Goal: Task Accomplishment & Management: Complete application form

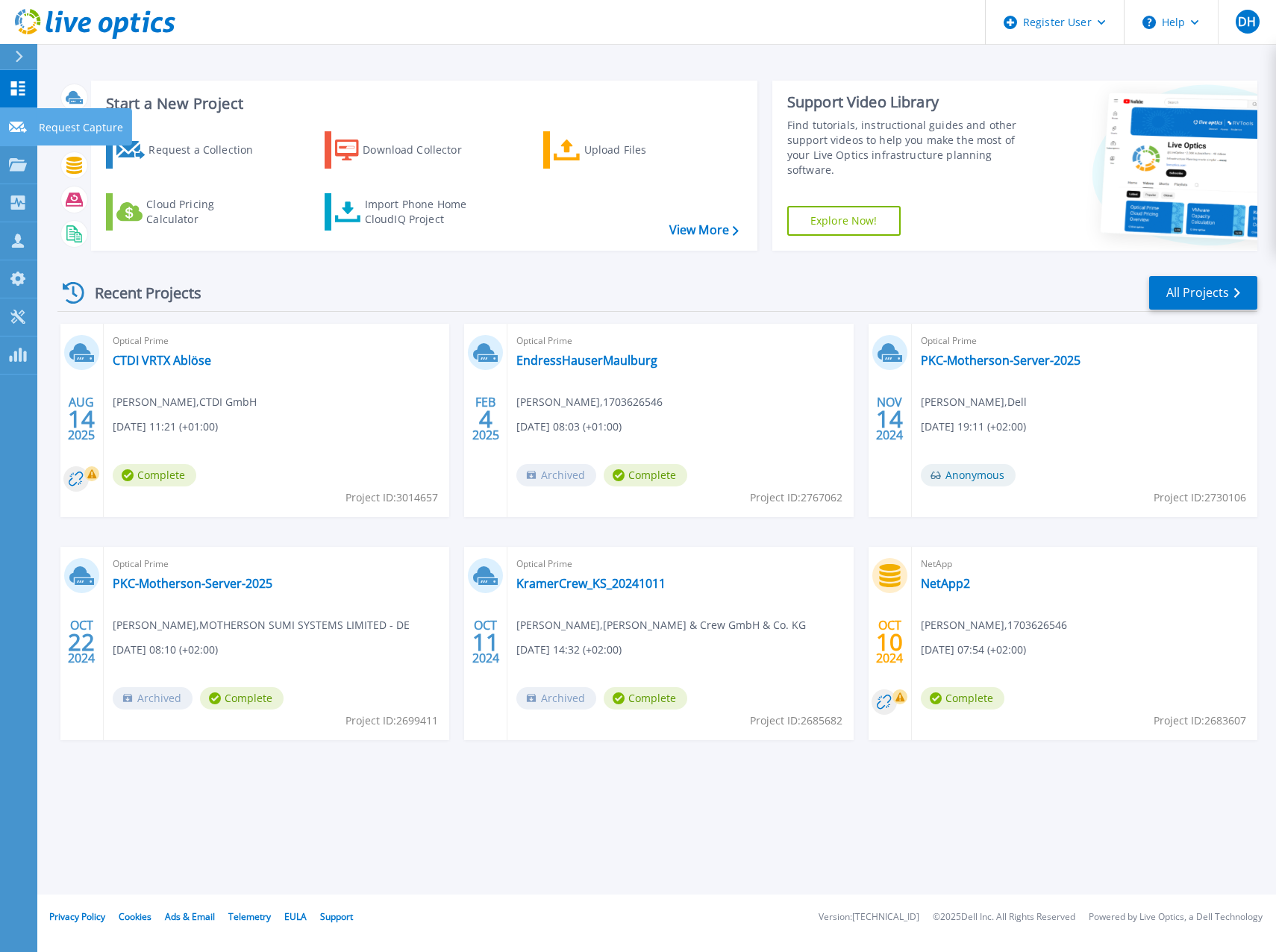
click at [21, 129] on icon at bounding box center [17, 127] width 18 height 11
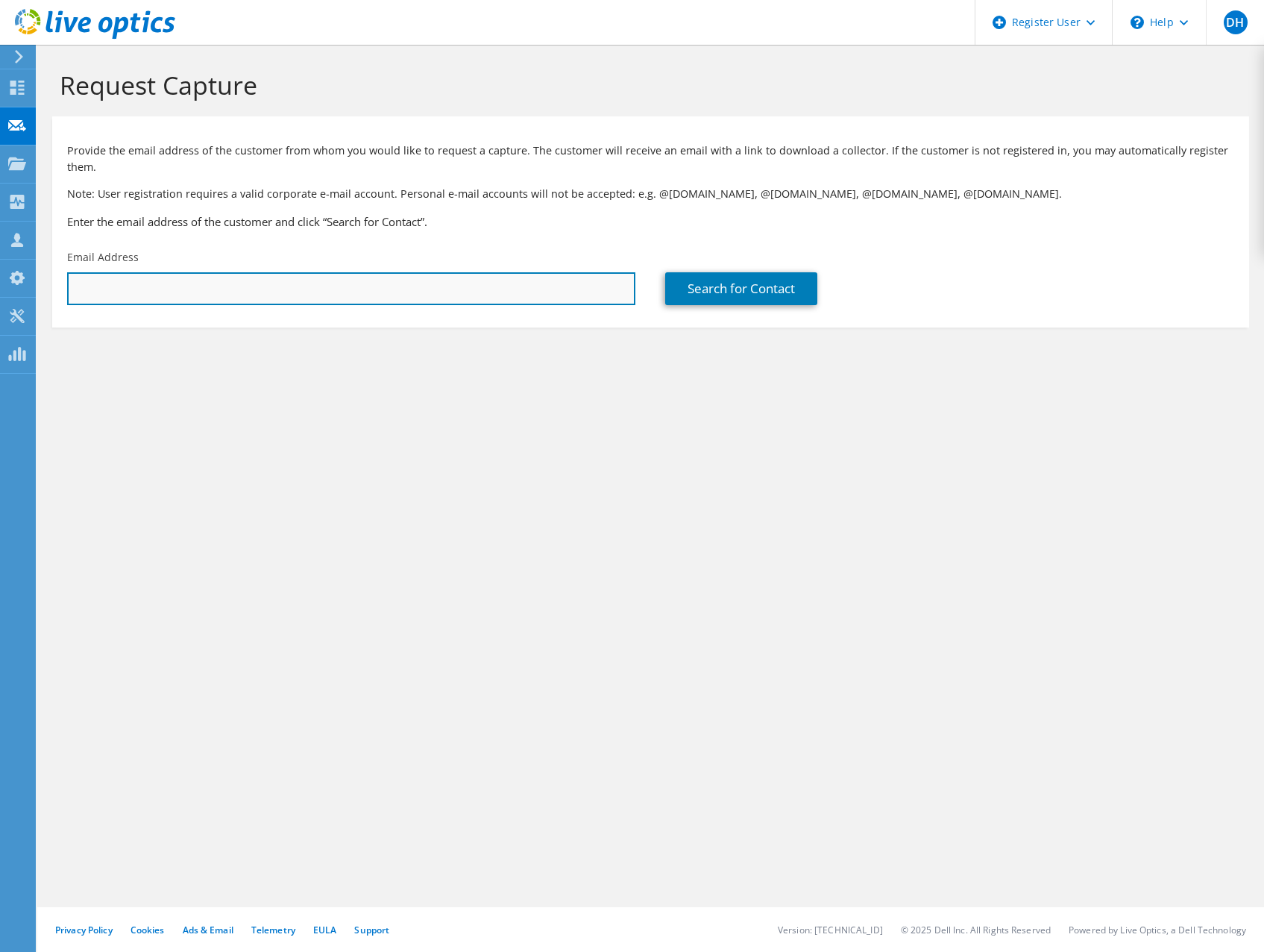
click at [333, 286] on input "text" at bounding box center [351, 288] width 568 height 33
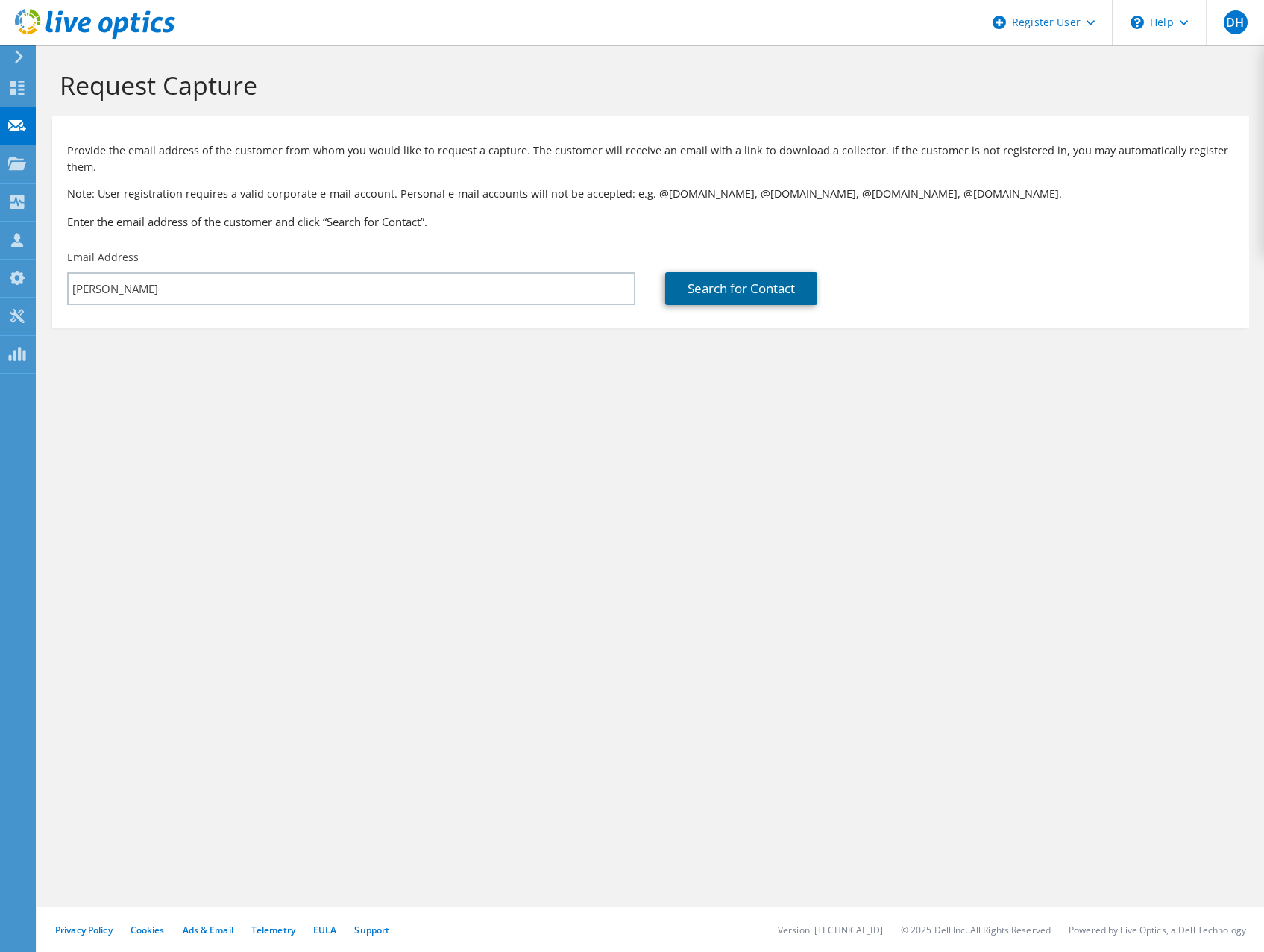
click at [713, 277] on link "Search for Contact" at bounding box center [741, 288] width 152 height 33
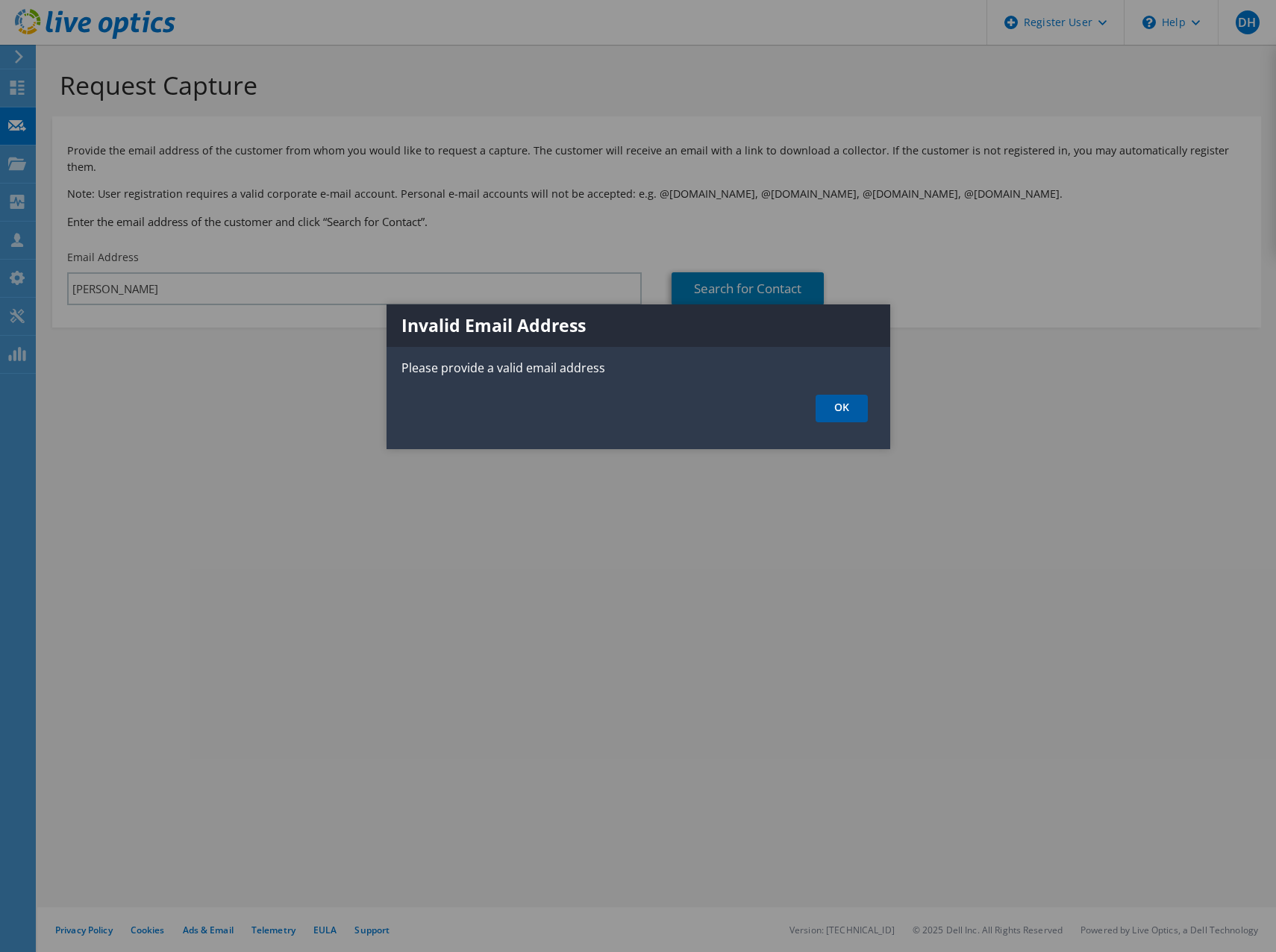
click at [852, 405] on link "OK" at bounding box center [842, 408] width 52 height 27
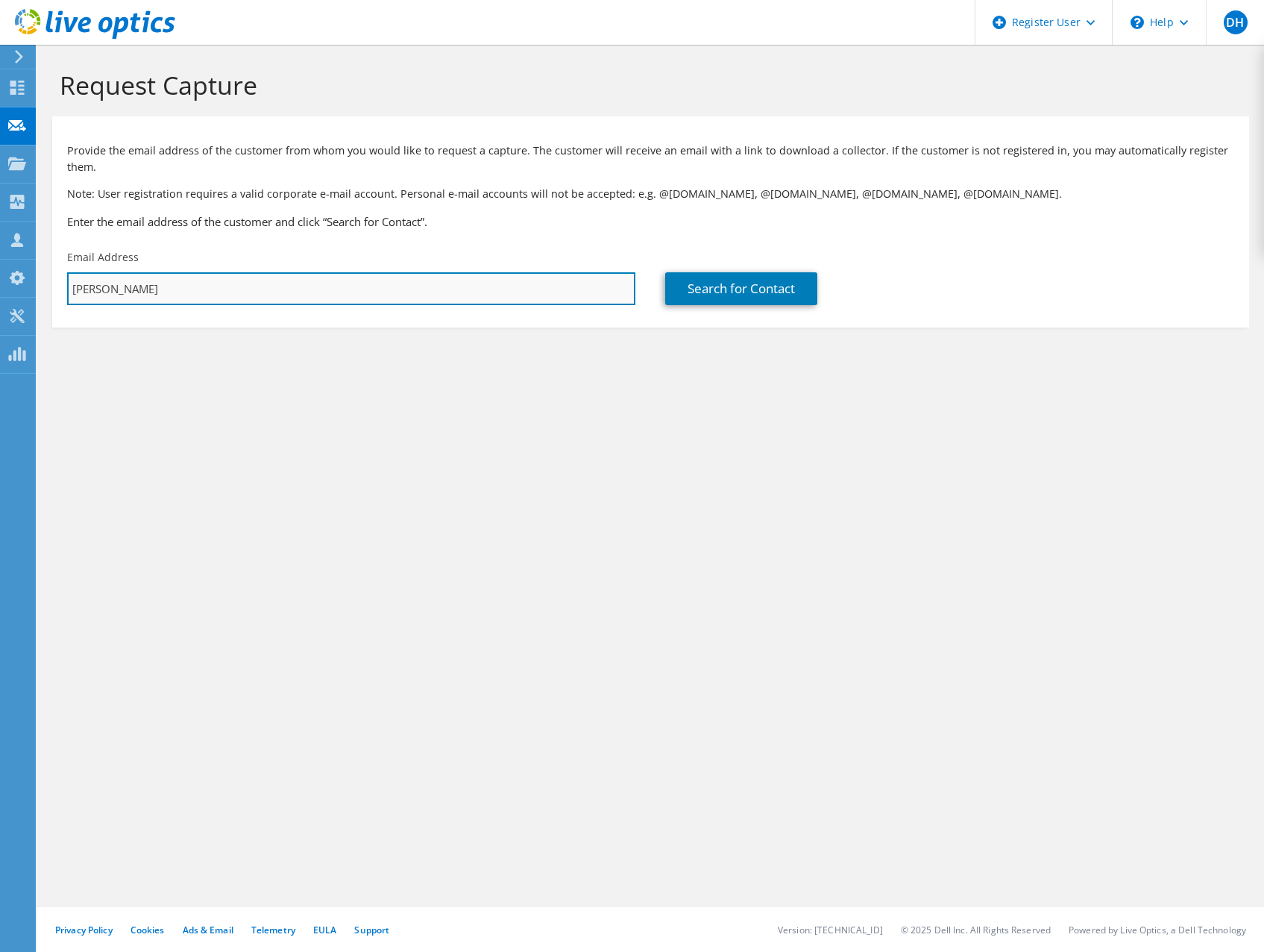
click at [93, 285] on input "[PERSON_NAME]" at bounding box center [351, 288] width 568 height 33
type input "[EMAIL_ADDRESS][PERSON_NAME][DOMAIN_NAME]"
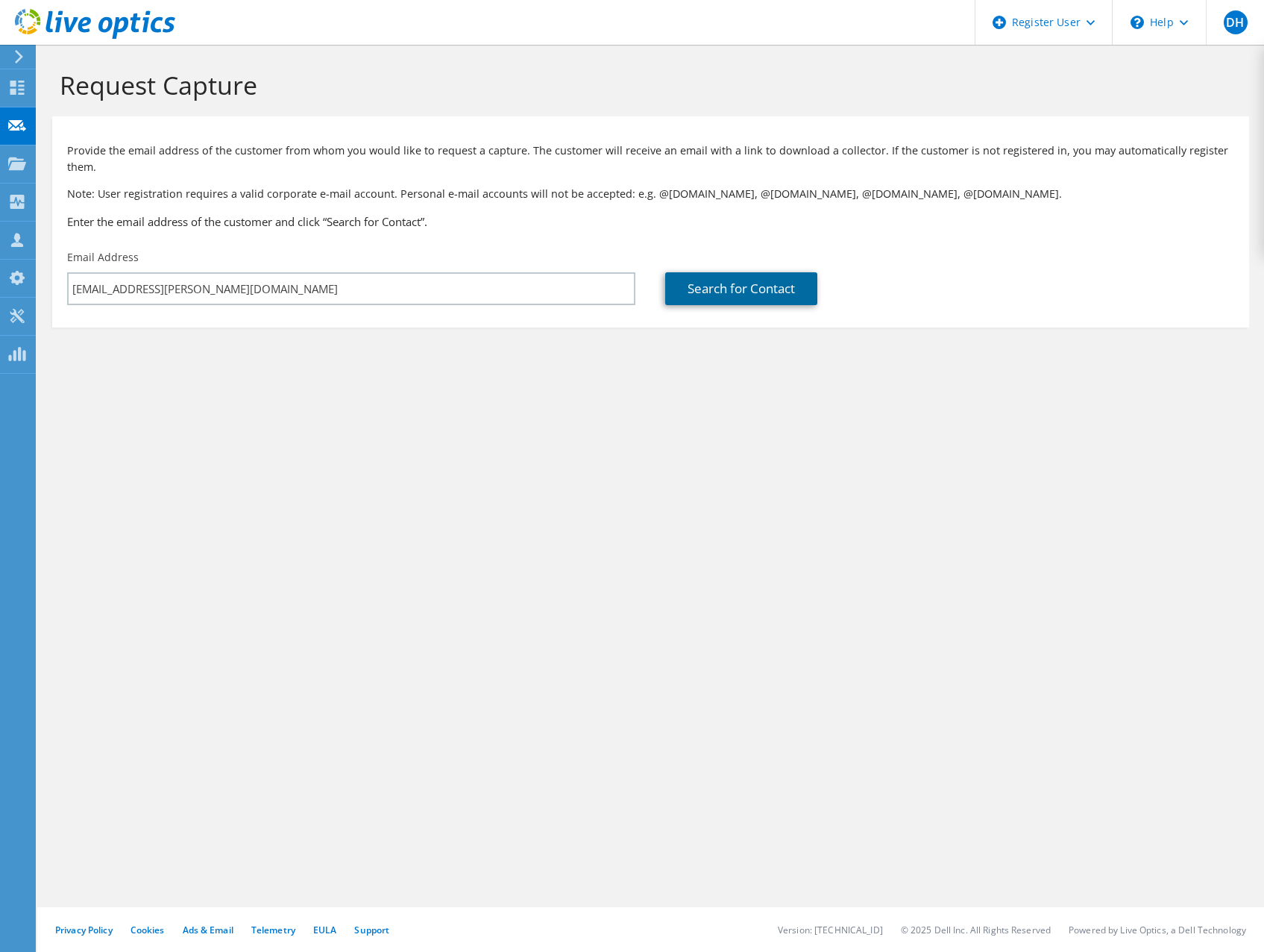
click at [739, 287] on link "Search for Contact" at bounding box center [741, 288] width 152 height 33
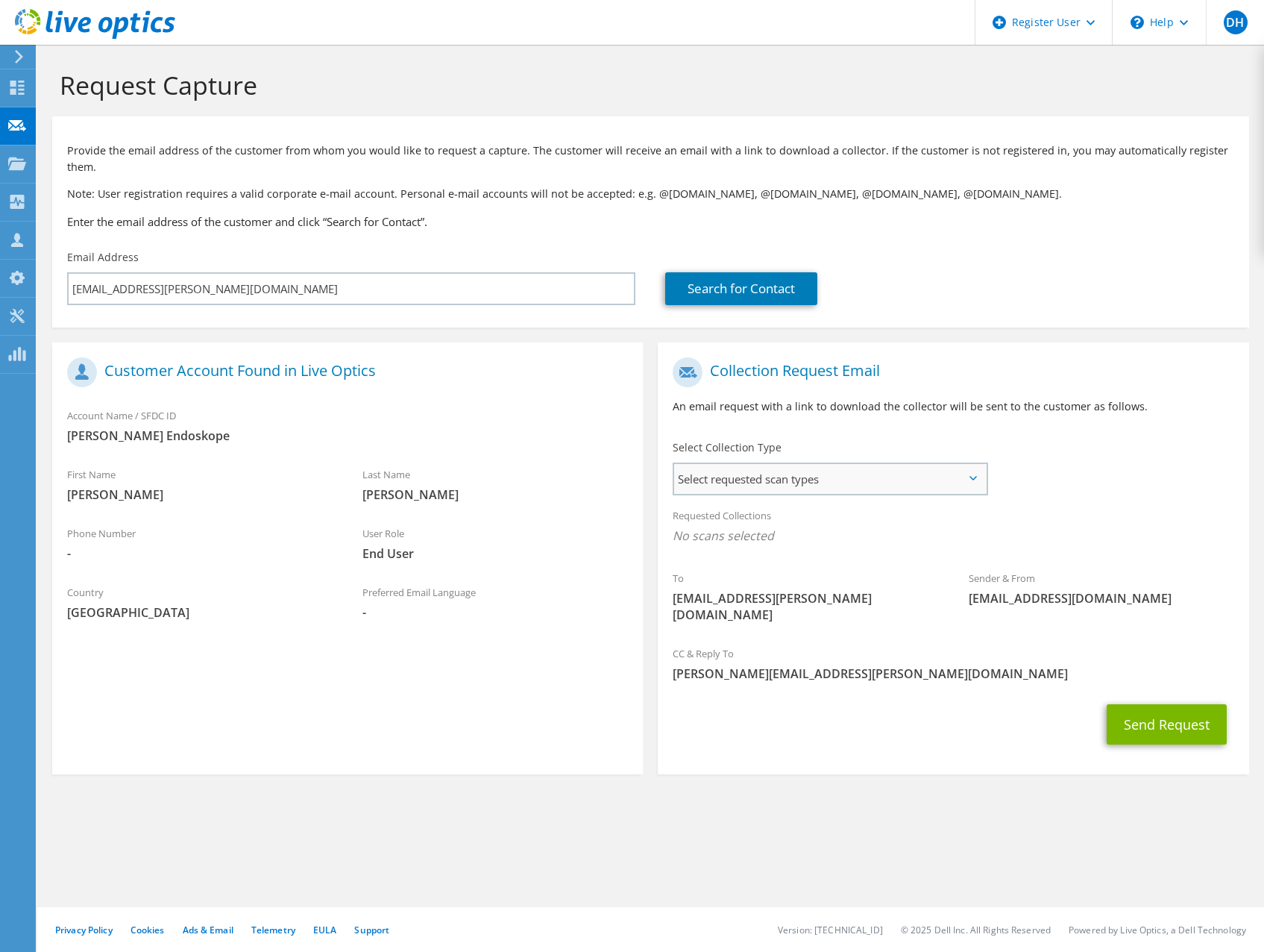
click at [922, 482] on span "Select requested scan types" at bounding box center [830, 479] width 312 height 30
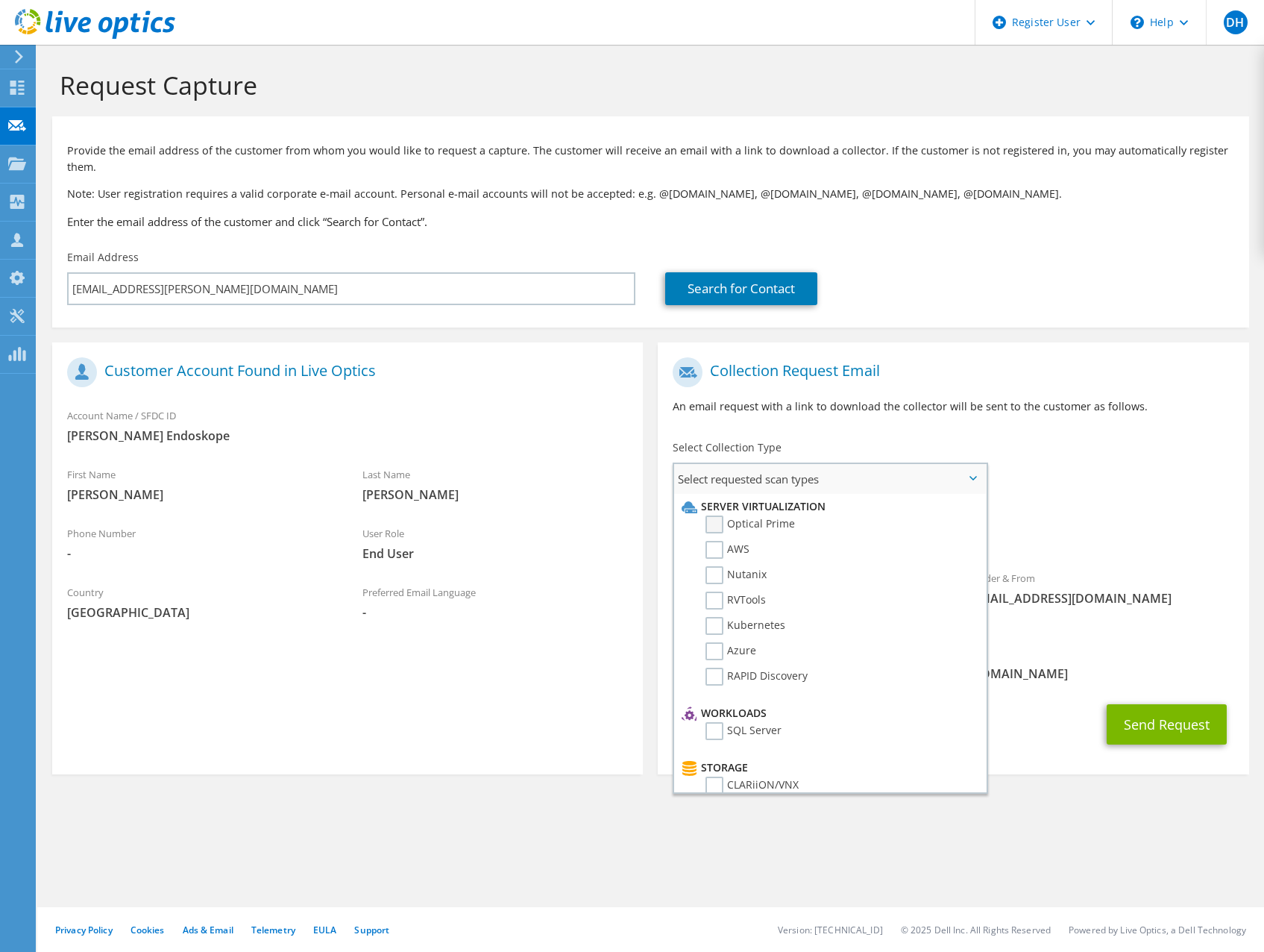
click at [784, 521] on label "Optical Prime" at bounding box center [750, 524] width 90 height 18
click at [0, 0] on input "Optical Prime" at bounding box center [0, 0] width 0 height 0
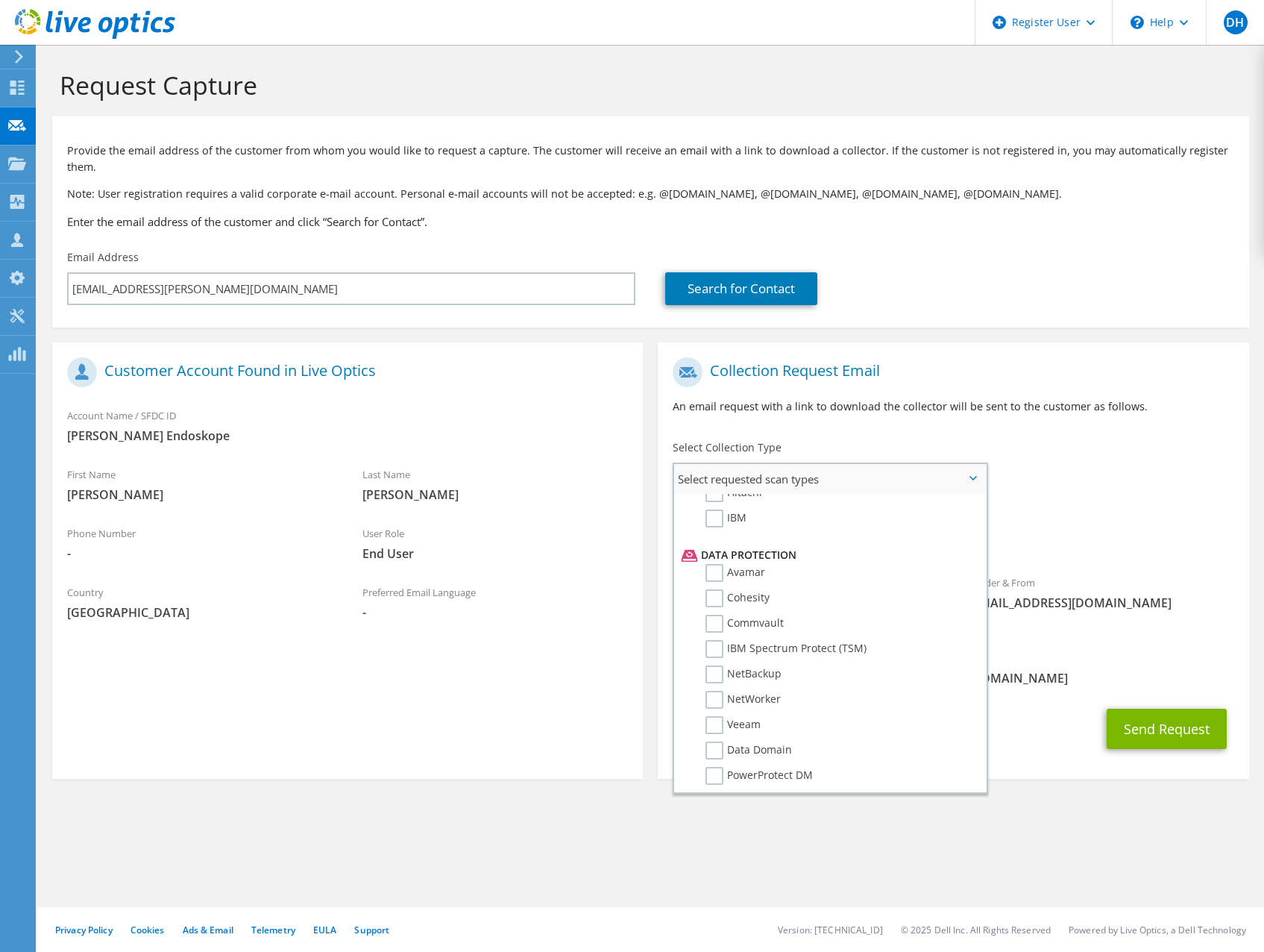
scroll to position [659, 0]
click at [1213, 494] on div "To [EMAIL_ADDRESS][PERSON_NAME][DOMAIN_NAME] Sender & From [EMAIL_ADDRESS][DOMA…" at bounding box center [954, 496] width 591 height 292
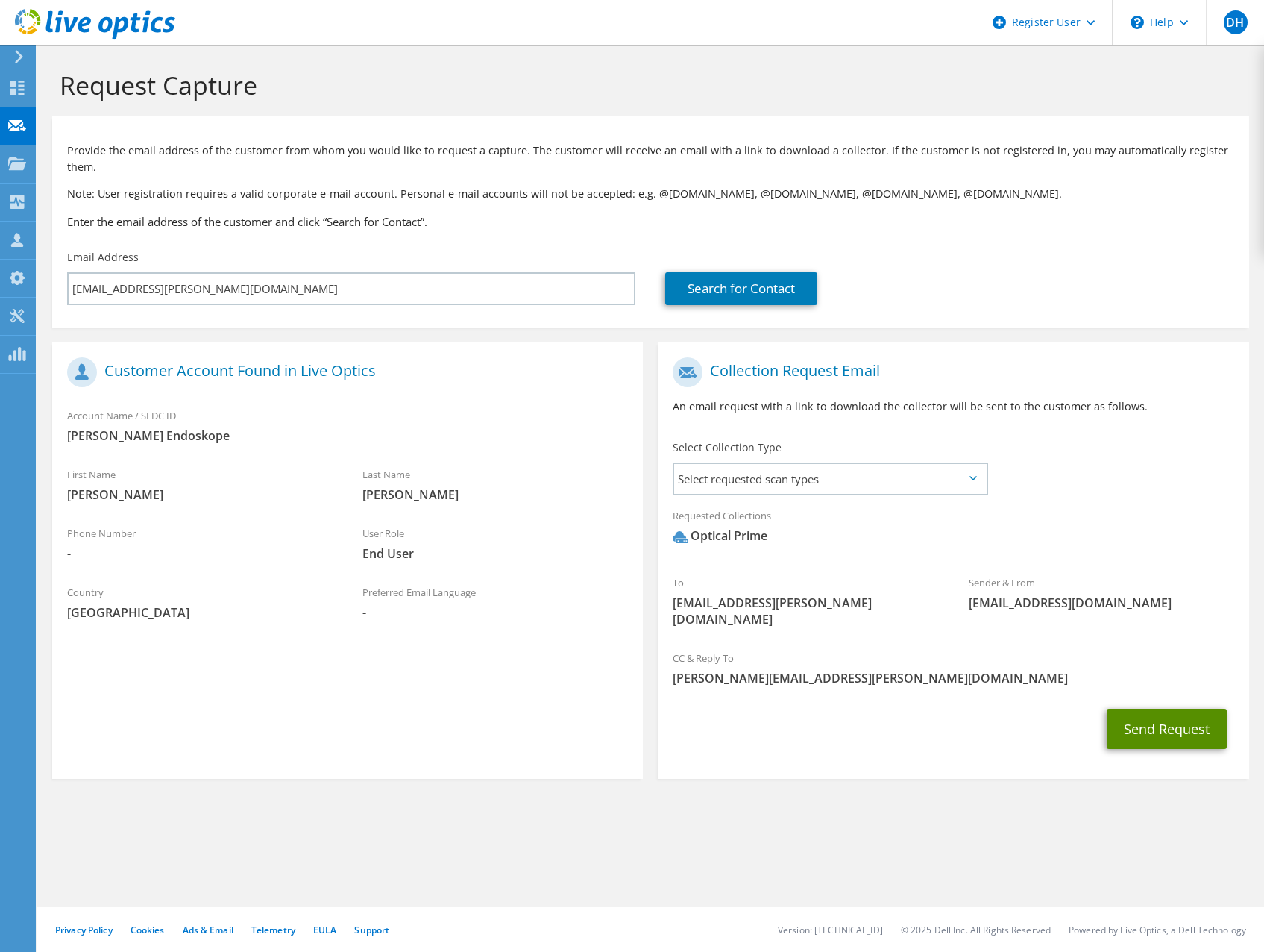
click at [1199, 713] on button "Send Request" at bounding box center [1167, 729] width 120 height 41
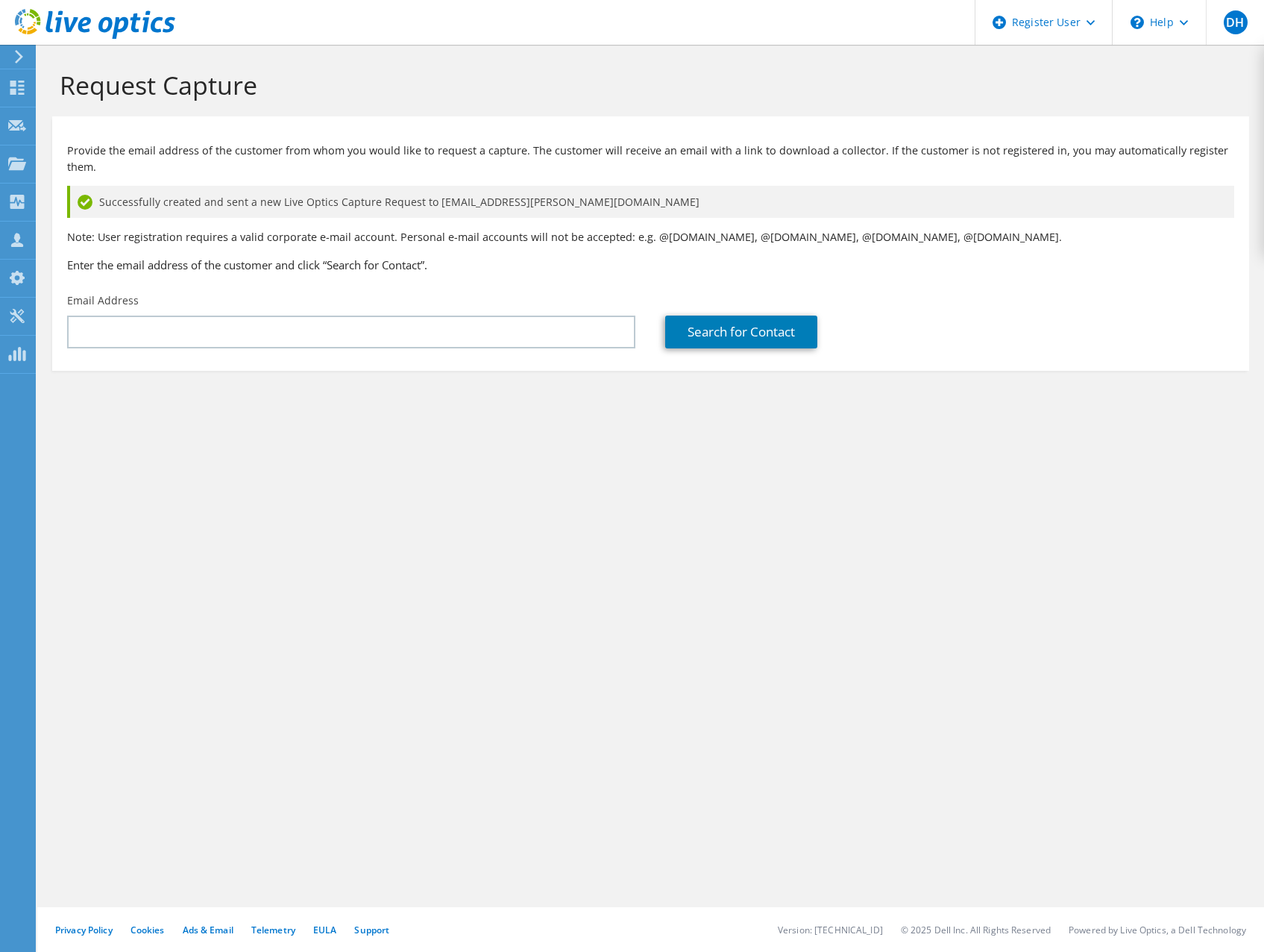
click at [783, 116] on div "Request Capture" at bounding box center [650, 80] width 1212 height 72
click at [1167, 26] on div "\n Help" at bounding box center [1159, 22] width 94 height 44
click at [1163, 65] on link "Explore Helpful Articles" at bounding box center [1195, 63] width 166 height 37
